Goal: Task Accomplishment & Management: Use online tool/utility

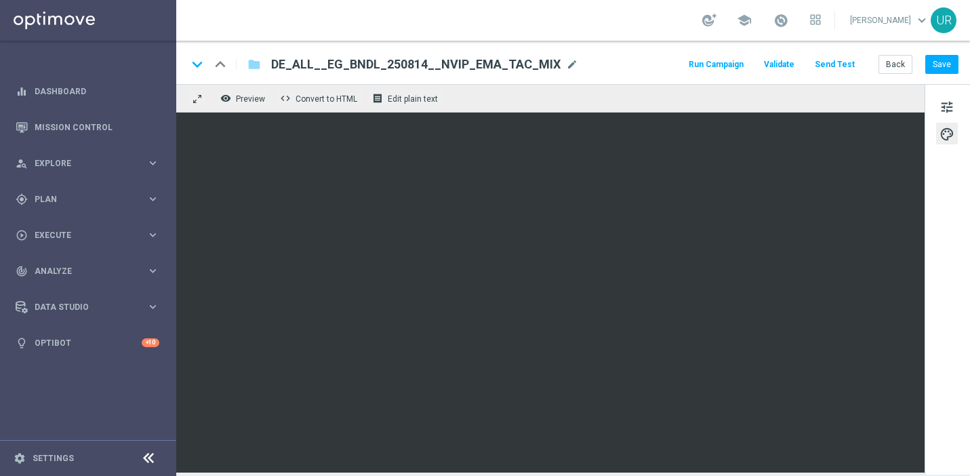
click at [834, 68] on button "Send Test" at bounding box center [835, 65] width 44 height 18
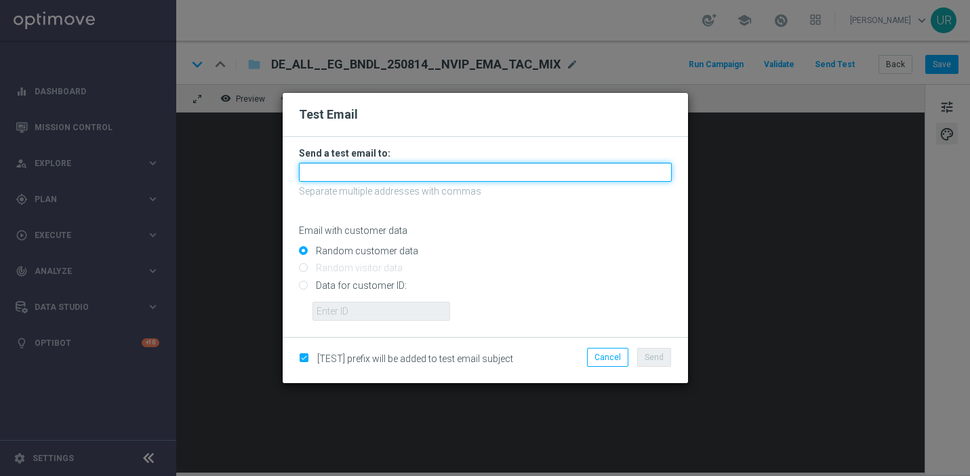
click at [482, 168] on input "text" at bounding box center [485, 172] width 373 height 19
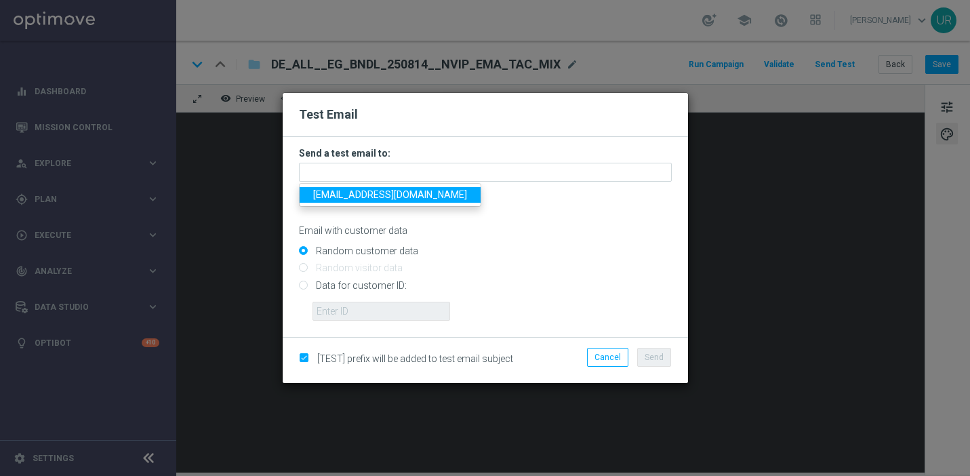
click at [361, 193] on span "[EMAIL_ADDRESS][DOMAIN_NAME]" at bounding box center [390, 194] width 154 height 11
type input "[EMAIL_ADDRESS][DOMAIN_NAME]"
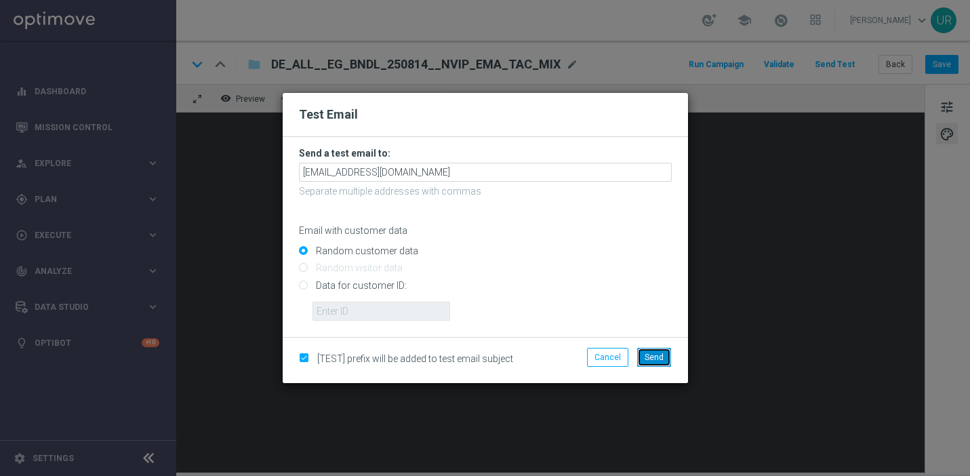
click at [649, 359] on span "Send" at bounding box center [654, 356] width 19 height 9
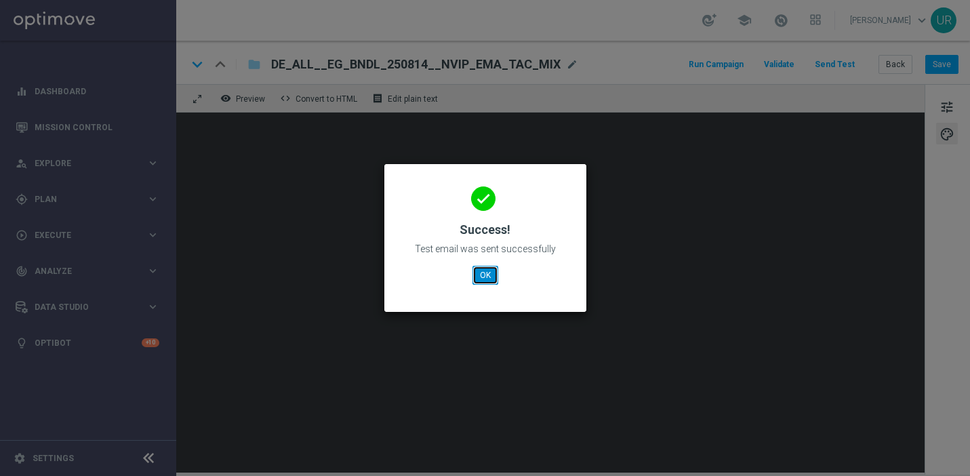
click at [489, 278] on button "OK" at bounding box center [485, 275] width 26 height 19
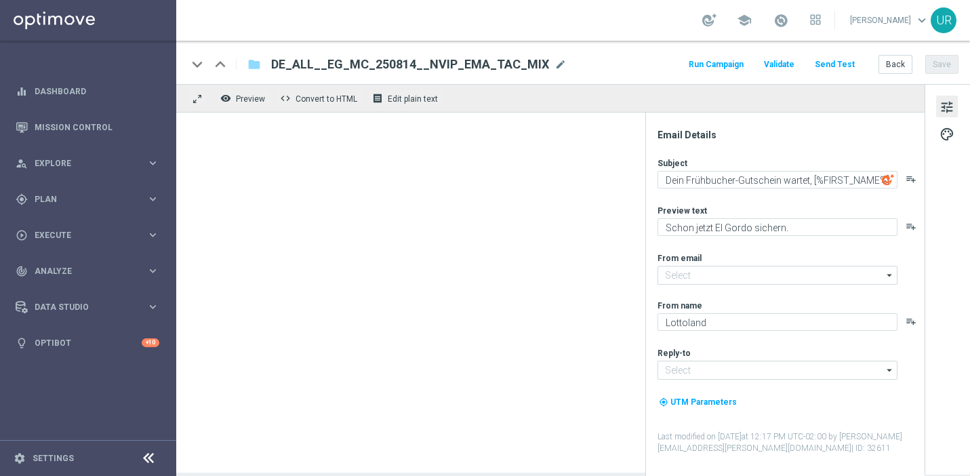
type input "[EMAIL_ADDRESS][DOMAIN_NAME]"
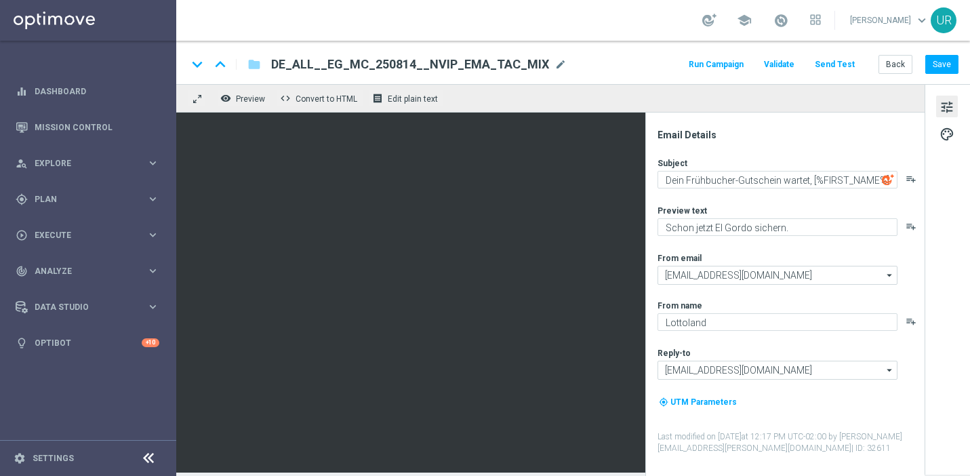
click at [833, 66] on button "Send Test" at bounding box center [835, 65] width 44 height 18
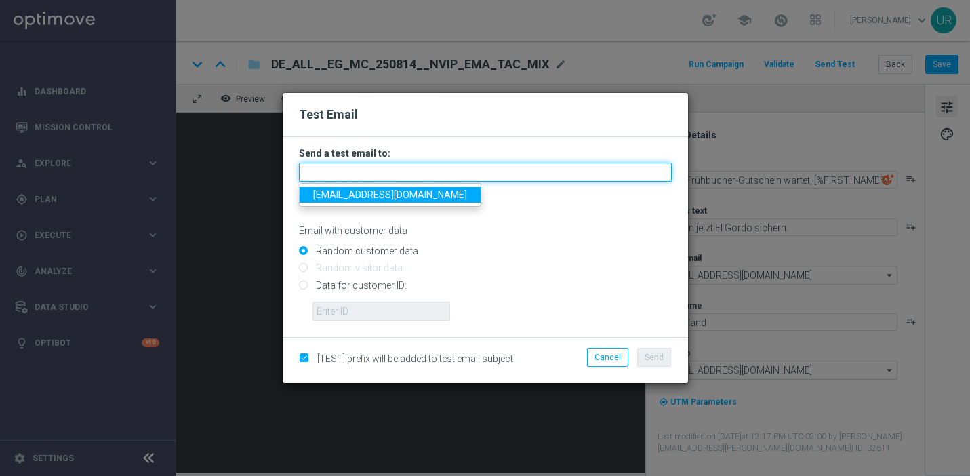
click at [481, 176] on input "text" at bounding box center [485, 172] width 373 height 19
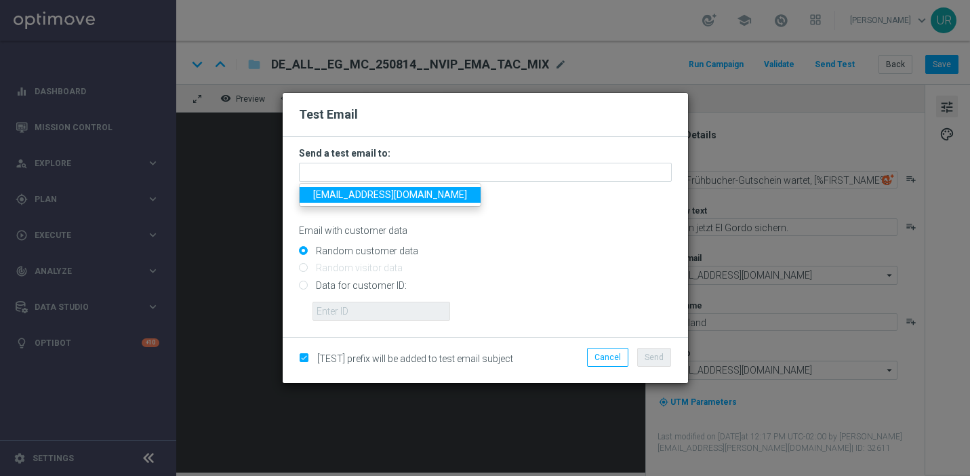
click at [356, 196] on span "[EMAIL_ADDRESS][DOMAIN_NAME]" at bounding box center [390, 194] width 154 height 11
type input "[EMAIL_ADDRESS][DOMAIN_NAME]"
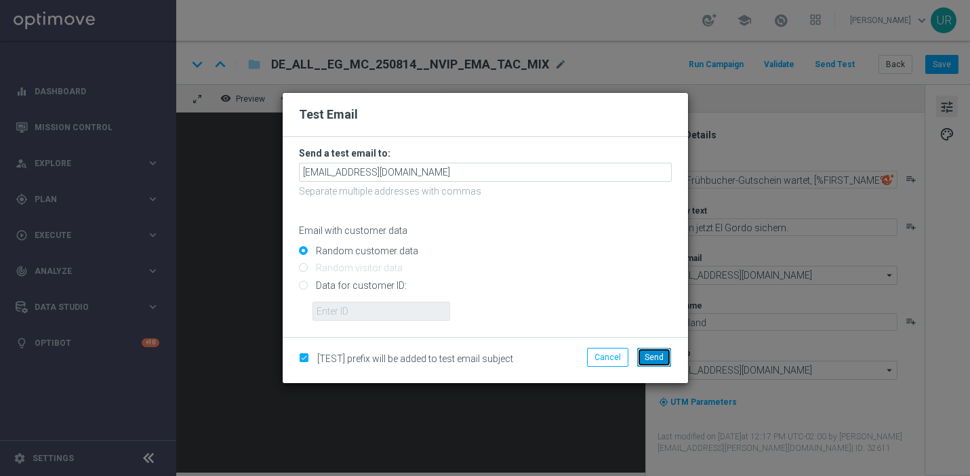
click at [653, 352] on span "Send" at bounding box center [654, 356] width 19 height 9
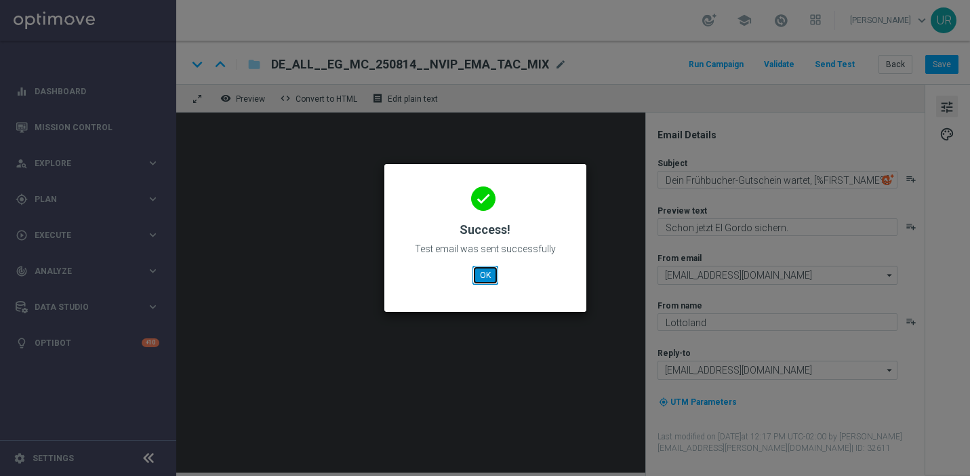
click at [481, 283] on button "OK" at bounding box center [485, 275] width 26 height 19
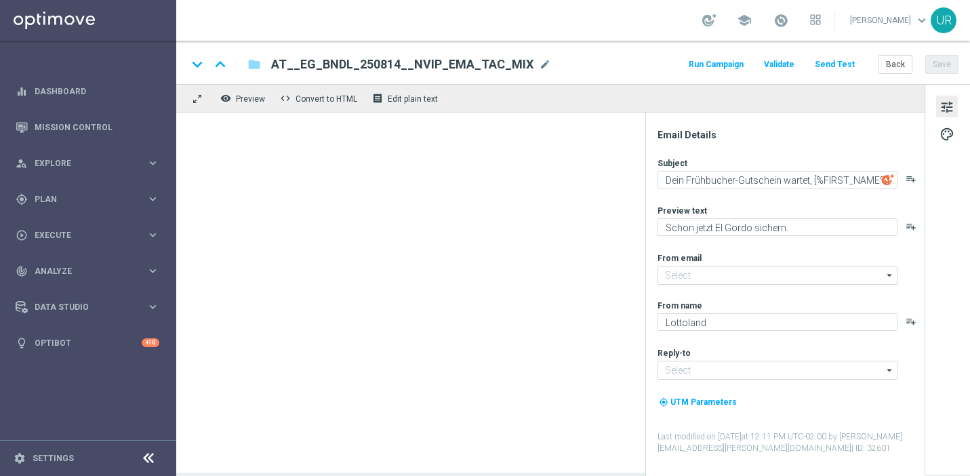
type input "[EMAIL_ADDRESS][DOMAIN_NAME]"
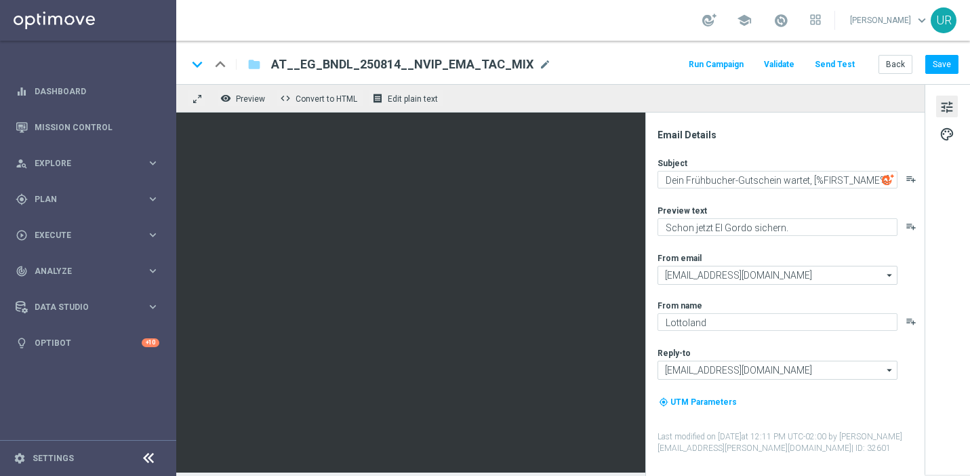
click at [845, 63] on button "Send Test" at bounding box center [835, 65] width 44 height 18
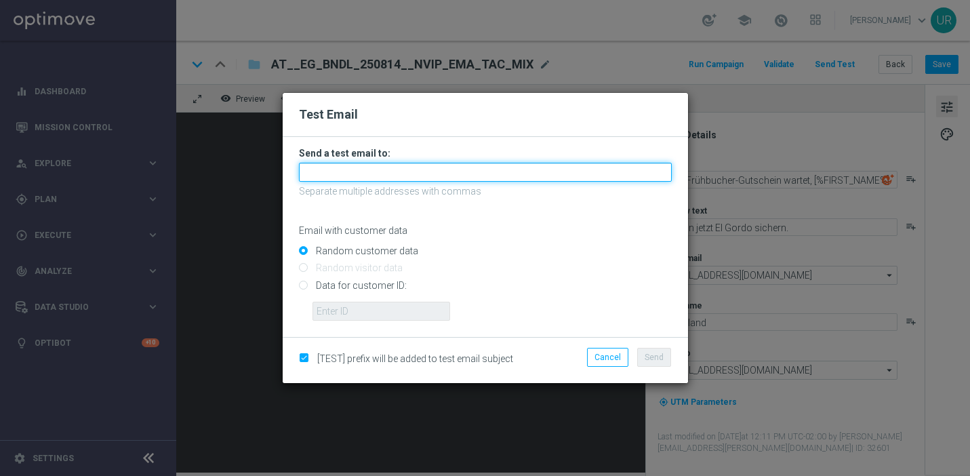
click at [485, 176] on input "text" at bounding box center [485, 172] width 373 height 19
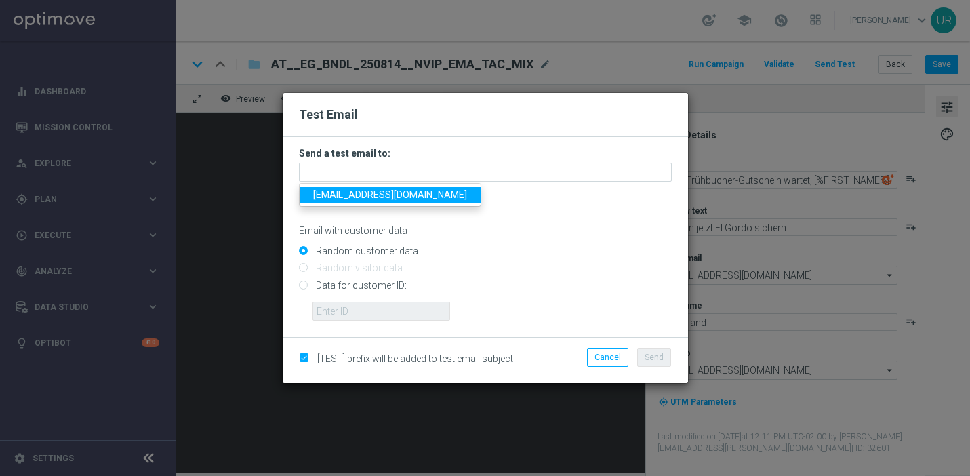
click at [356, 199] on span "[EMAIL_ADDRESS][DOMAIN_NAME]" at bounding box center [390, 194] width 154 height 11
type input "[EMAIL_ADDRESS][DOMAIN_NAME]"
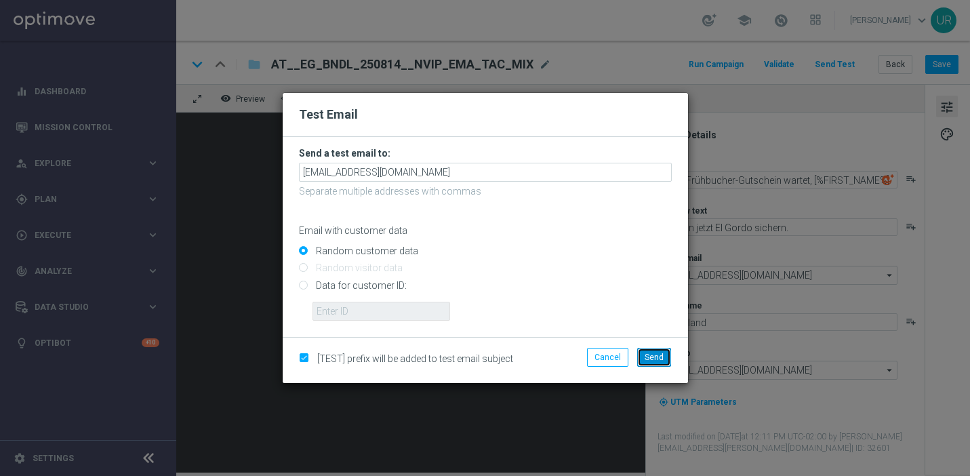
click at [649, 352] on span "Send" at bounding box center [654, 356] width 19 height 9
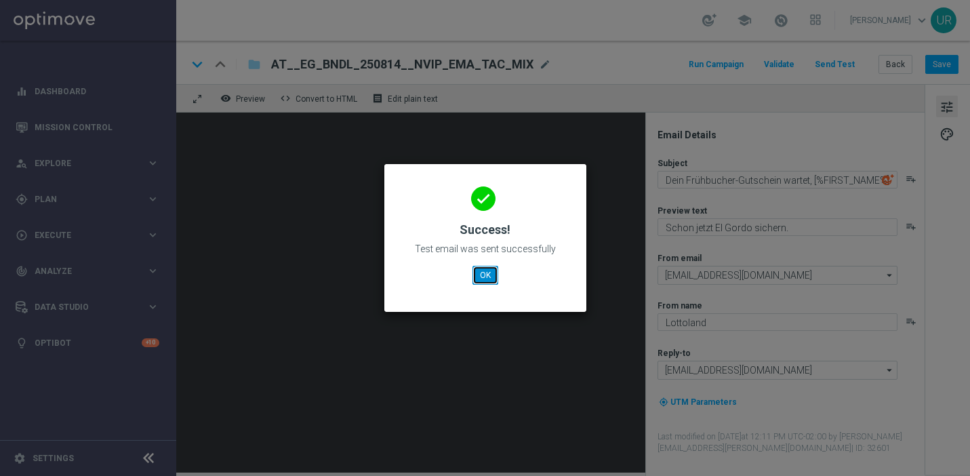
click at [484, 277] on button "OK" at bounding box center [485, 275] width 26 height 19
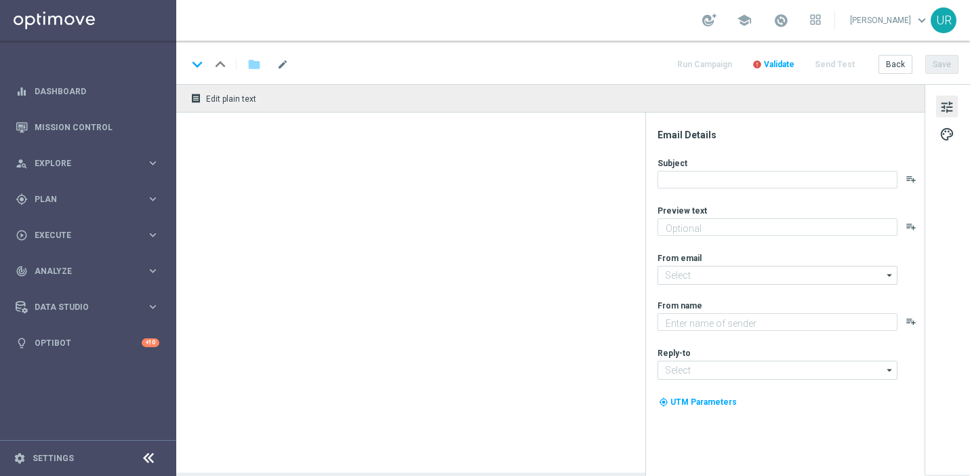
type textarea "Schon jetzt El Gordo sichern."
type textarea "Lottoland"
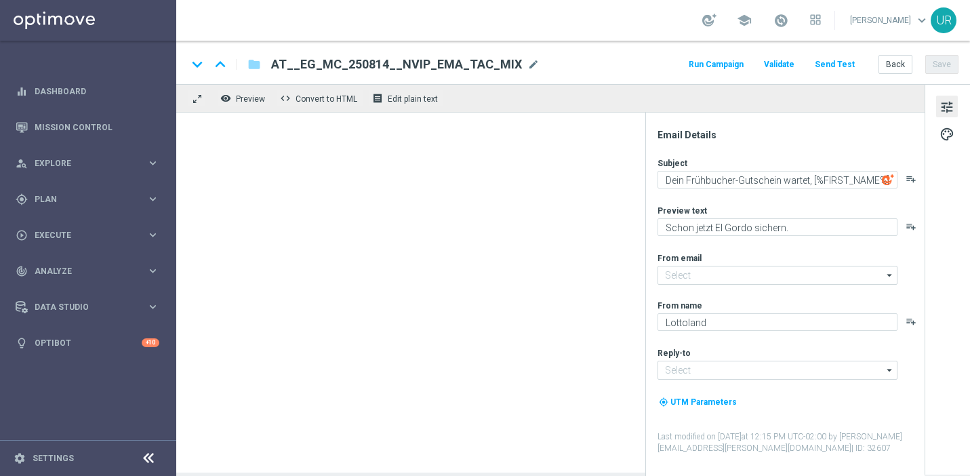
type input "[EMAIL_ADDRESS][DOMAIN_NAME]"
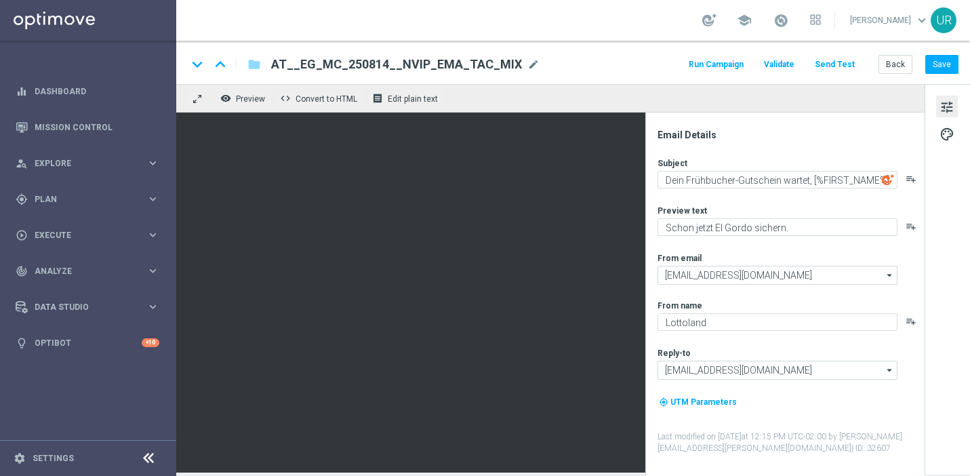
click at [840, 64] on button "Send Test" at bounding box center [835, 65] width 44 height 18
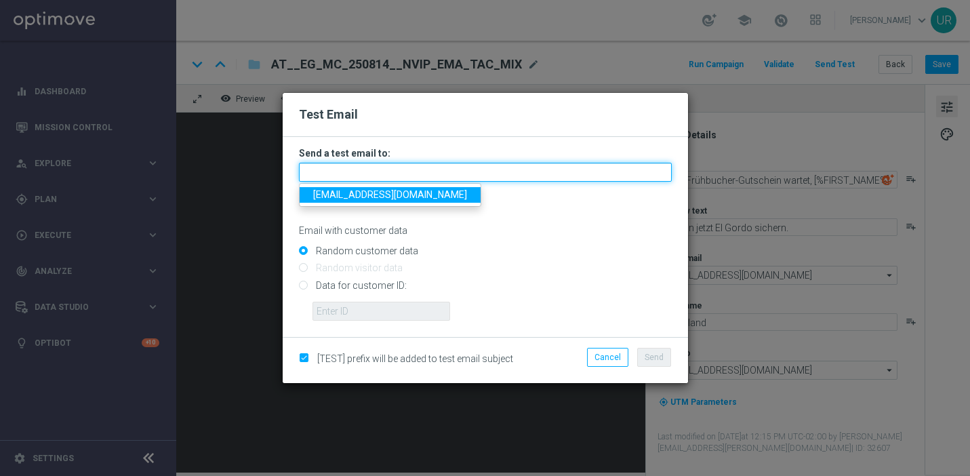
click at [489, 176] on input "text" at bounding box center [485, 172] width 373 height 19
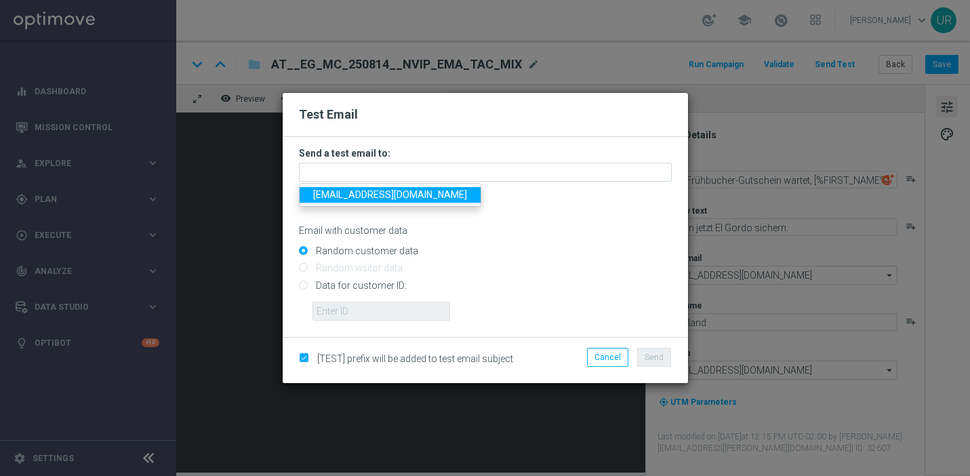
click at [359, 195] on span "[EMAIL_ADDRESS][DOMAIN_NAME]" at bounding box center [390, 194] width 154 height 11
type input "[EMAIL_ADDRESS][DOMAIN_NAME]"
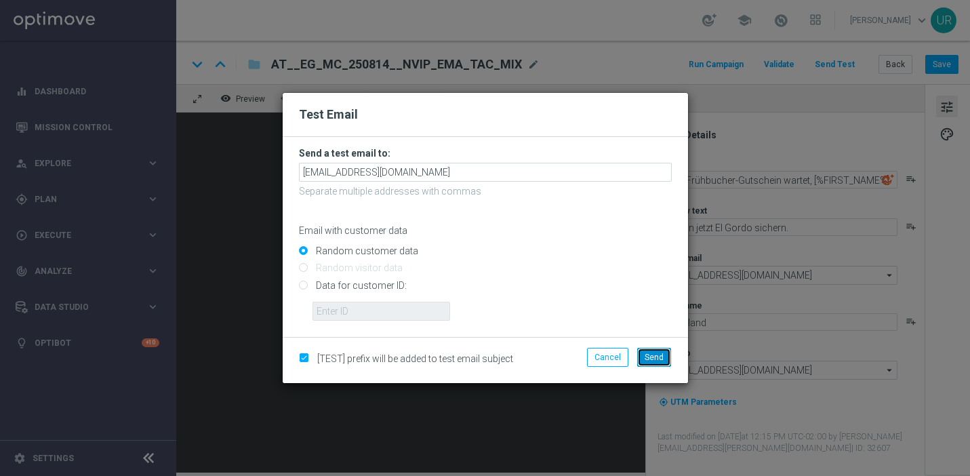
click at [656, 356] on span "Send" at bounding box center [654, 356] width 19 height 9
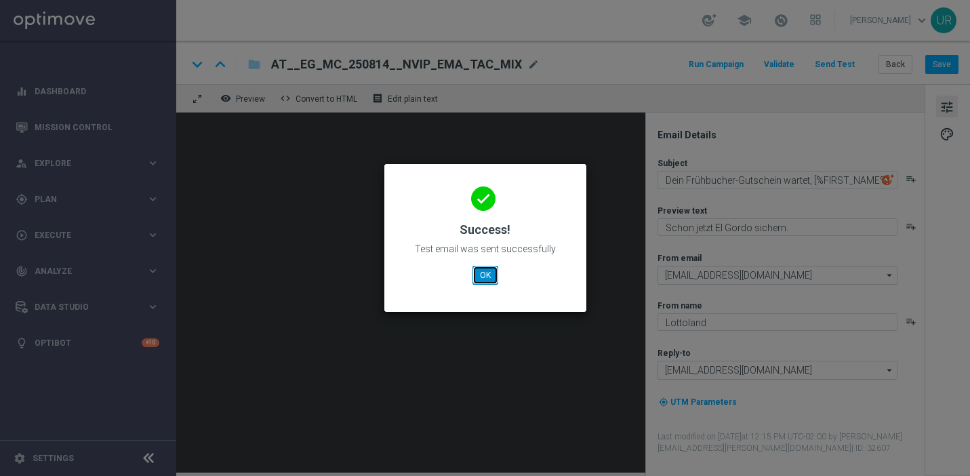
click at [487, 275] on button "OK" at bounding box center [485, 275] width 26 height 19
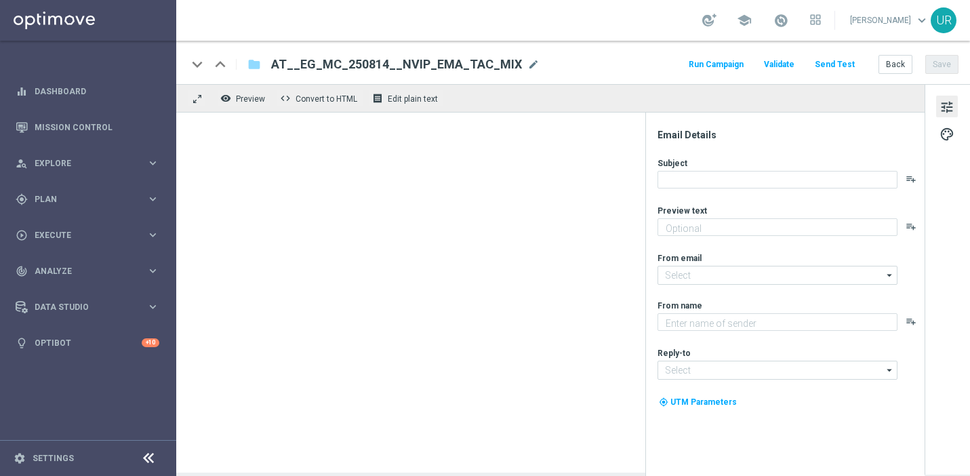
type textarea "Schon jetzt El Gordo sichern."
type input "[EMAIL_ADDRESS][DOMAIN_NAME]"
type textarea "Lottoland"
type input "[EMAIL_ADDRESS][DOMAIN_NAME]"
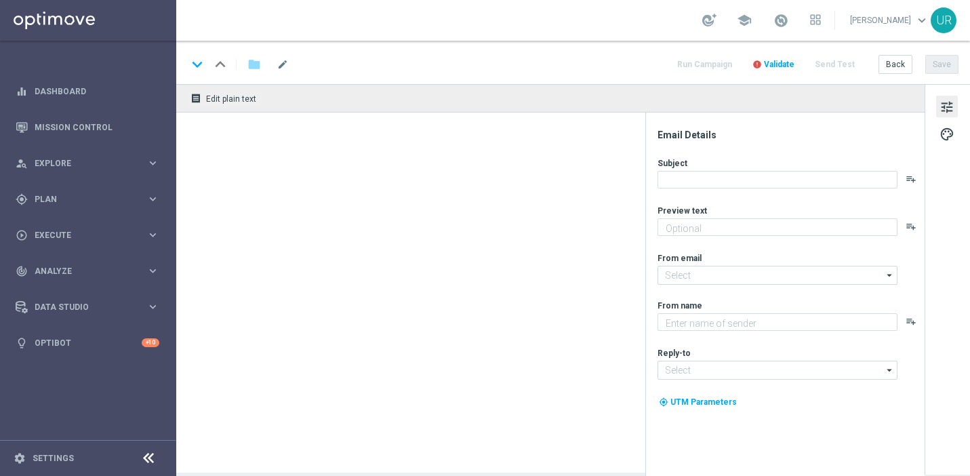
type textarea "Schon jetzt El Gordo sichern."
type input "[EMAIL_ADDRESS][DOMAIN_NAME]"
type textarea "Lottoland"
type input "[EMAIL_ADDRESS][DOMAIN_NAME]"
